Goal: Transaction & Acquisition: Purchase product/service

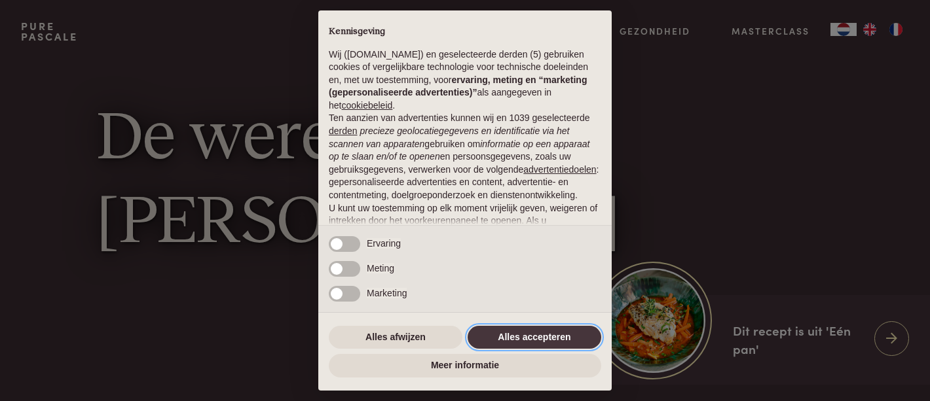
click at [556, 339] on button "Alles accepteren" at bounding box center [535, 338] width 134 height 24
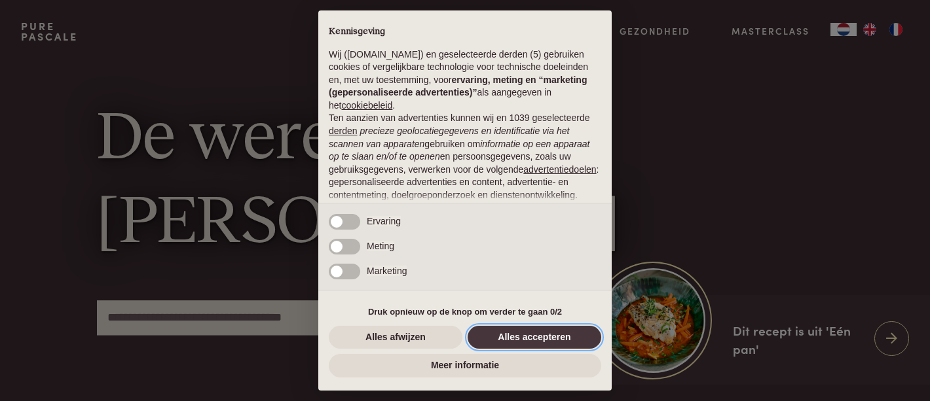
scroll to position [125, 0]
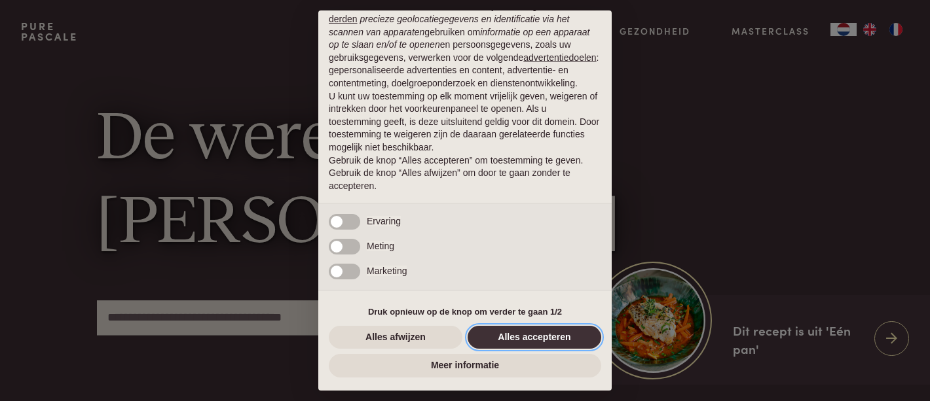
click at [547, 340] on button "Alles accepteren" at bounding box center [535, 338] width 134 height 24
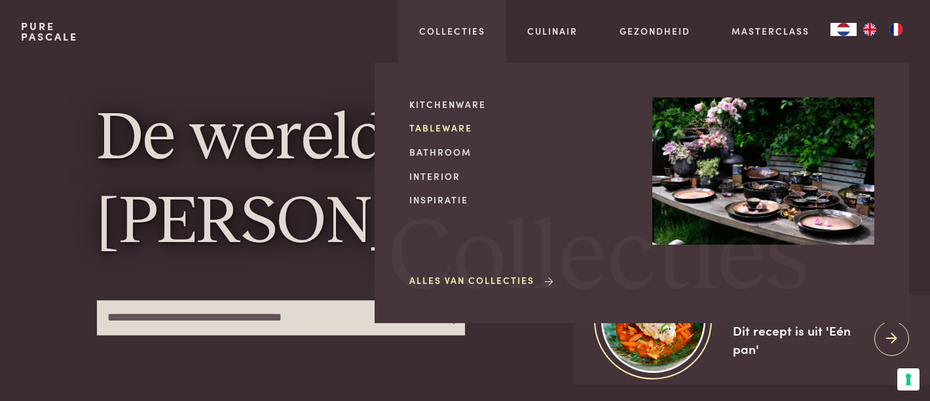
click at [439, 126] on link "Tableware" at bounding box center [520, 128] width 222 height 14
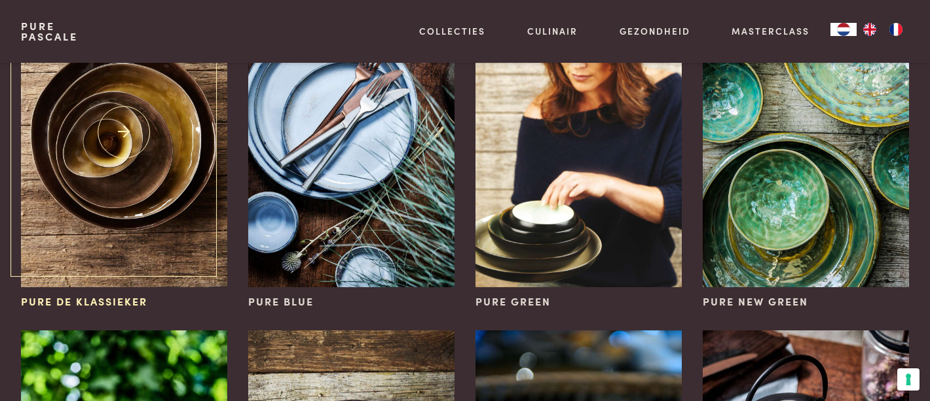
scroll to position [196, 0]
click at [162, 254] on img at bounding box center [124, 133] width 206 height 310
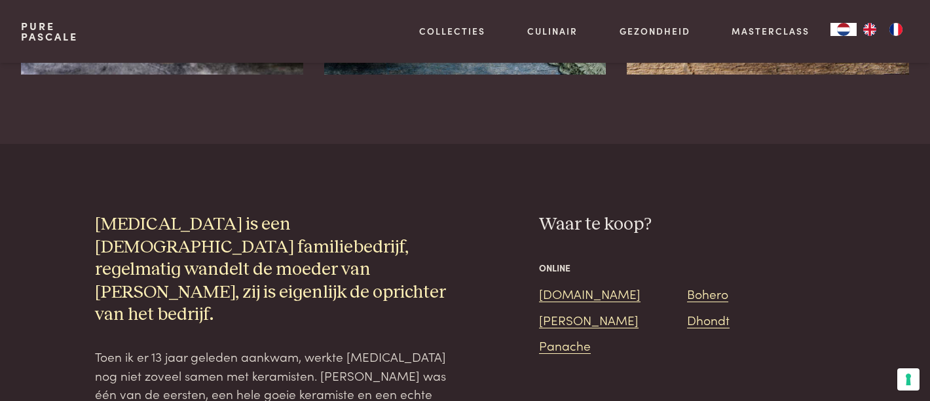
scroll to position [1342, 0]
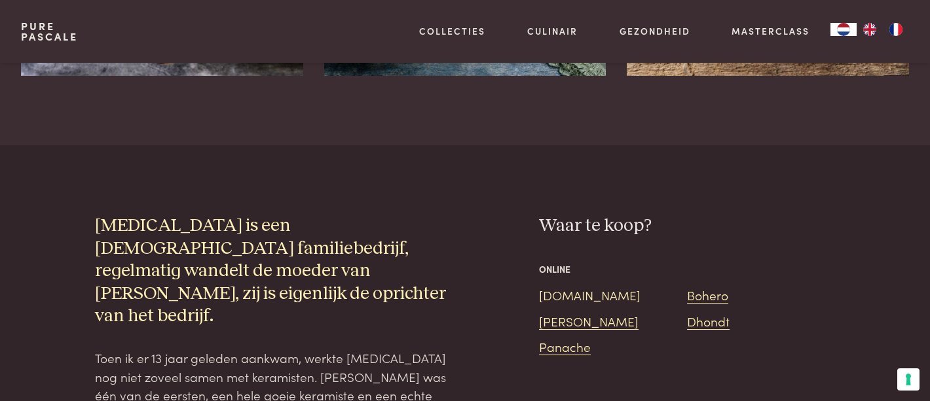
click at [548, 286] on link "[DOMAIN_NAME]" at bounding box center [589, 295] width 101 height 18
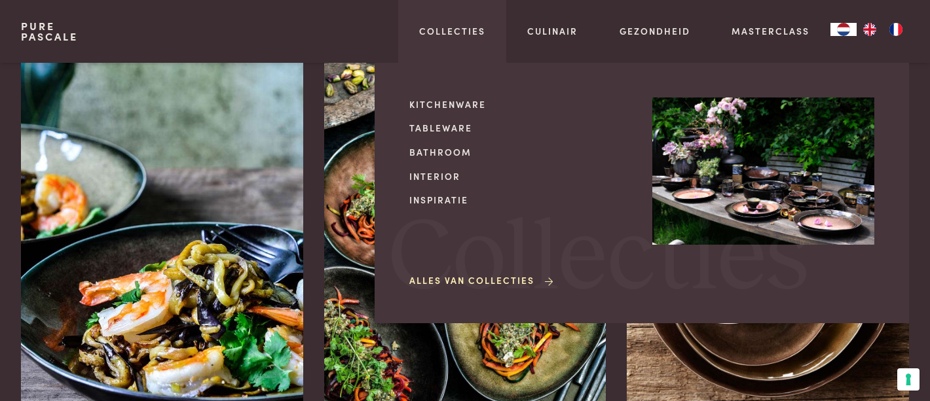
scroll to position [980, 0]
